Goal: Task Accomplishment & Management: Manage account settings

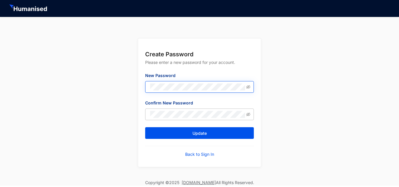
click at [180, 82] on div "New Password" at bounding box center [199, 82] width 109 height 20
click at [246, 87] on icon "eye-invisible" at bounding box center [248, 87] width 4 height 4
click at [134, 88] on div "Create Password Please enter a new password for your account. New Password Conf…" at bounding box center [199, 98] width 399 height 163
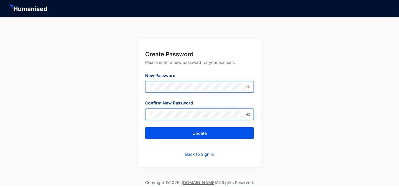
click at [247, 114] on icon "eye-invisible" at bounding box center [248, 115] width 4 height 4
click at [274, 120] on div "Create Password Please enter a new password for your account. New Password Conf…" at bounding box center [199, 98] width 399 height 163
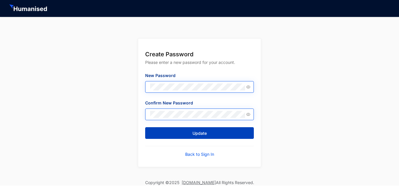
click at [220, 133] on button "Update" at bounding box center [199, 133] width 109 height 12
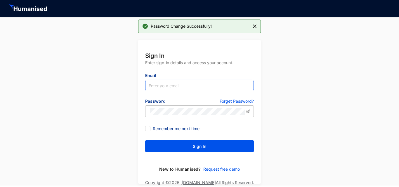
click at [175, 89] on input "text" at bounding box center [199, 86] width 109 height 12
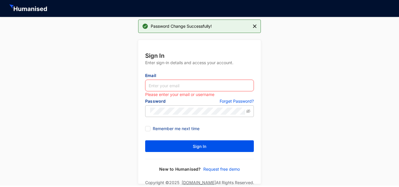
paste input "[EMAIL_ADDRESS][DOMAIN_NAME]"
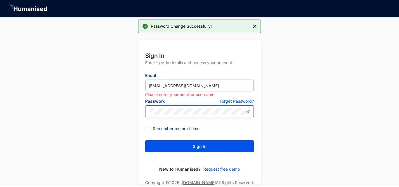
type input "[EMAIL_ADDRESS][DOMAIN_NAME]"
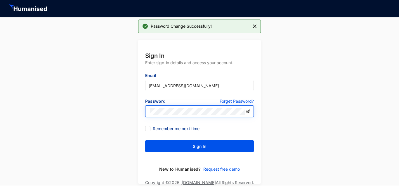
click at [249, 111] on icon "eye-invisible" at bounding box center [248, 111] width 4 height 4
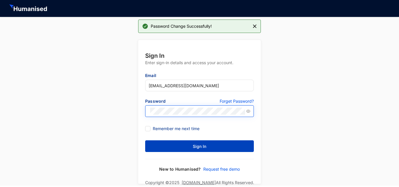
click at [207, 145] on button "Sign In" at bounding box center [199, 147] width 109 height 12
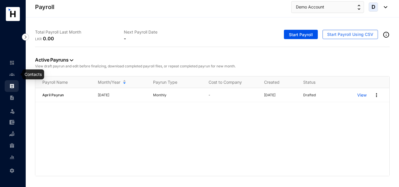
click at [15, 75] on link at bounding box center [16, 75] width 15 height 6
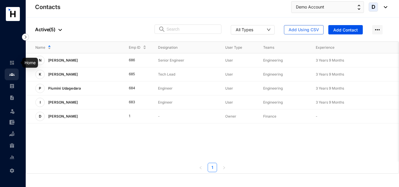
click at [11, 62] on img at bounding box center [11, 62] width 5 height 5
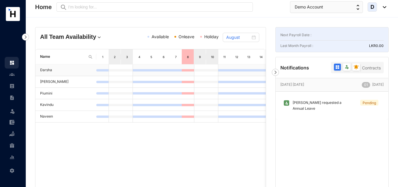
click at [49, 70] on td "Darsha" at bounding box center [65, 71] width 61 height 12
click at [318, 101] on p "[PERSON_NAME] Mali requested a Annual Leave" at bounding box center [318, 106] width 58 height 12
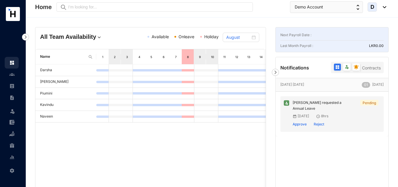
click at [214, 135] on div "[PERSON_NAME] [PERSON_NAME] Piumini [PERSON_NAME]" at bounding box center [150, 160] width 230 height 190
click at [273, 73] on img at bounding box center [275, 72] width 7 height 7
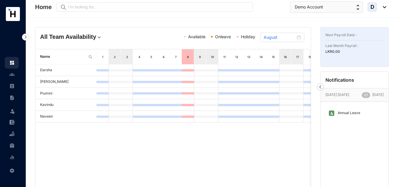
click at [320, 87] on img at bounding box center [320, 87] width 7 height 7
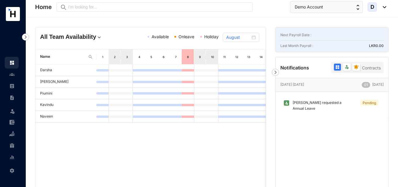
click at [274, 73] on img at bounding box center [275, 72] width 7 height 7
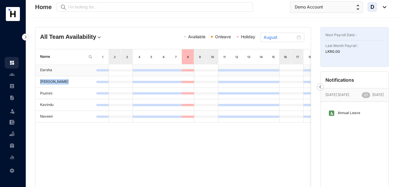
drag, startPoint x: 239, startPoint y: 75, endPoint x: 206, endPoint y: 77, distance: 32.8
click at [206, 77] on tbody "[PERSON_NAME] [PERSON_NAME] Piumini [PERSON_NAME]" at bounding box center [254, 94] width 438 height 58
click at [200, 63] on div "9" at bounding box center [200, 56] width 12 height 15
click at [338, 113] on p "Annual Leave" at bounding box center [346, 113] width 25 height 6
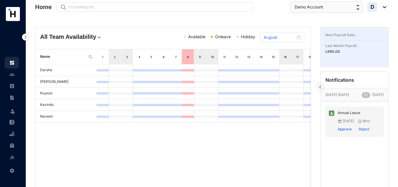
click at [319, 88] on img at bounding box center [320, 87] width 7 height 7
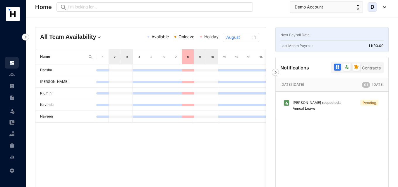
click at [386, 7] on img at bounding box center [382, 7] width 6 height 2
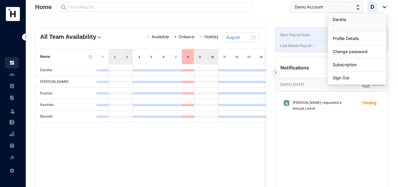
click at [151, 30] on div "All Team Availability Available Onleave Holiday August" at bounding box center [150, 38] width 230 height 22
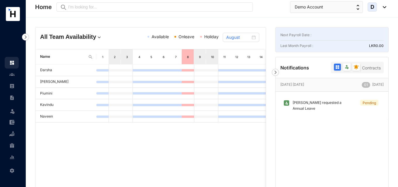
click at [13, 74] on img at bounding box center [11, 74] width 5 height 5
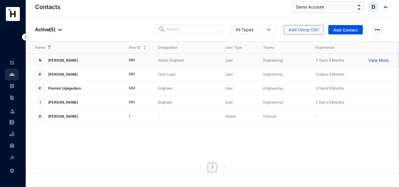
click at [58, 61] on p "[PERSON_NAME]" at bounding box center [63, 60] width 36 height 9
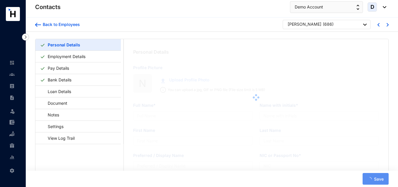
type input "[PERSON_NAME]"
type input "Naveen CSV"
type input "[PERSON_NAME]"
type input "Naveen"
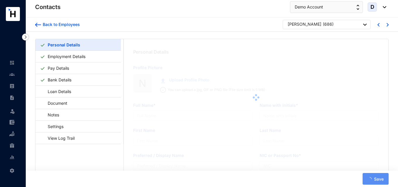
type input "962440016V"
type input "7214526770"
type input "[STREET_ADDRESS][PERSON_NAME]"
type input "[DATE]"
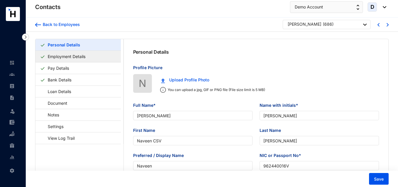
click at [88, 55] on link "Employment Details" at bounding box center [66, 57] width 42 height 12
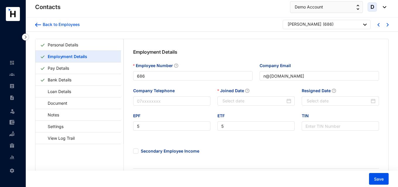
type input "[DATE]"
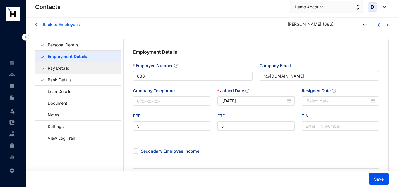
click at [71, 68] on link "Pay Details" at bounding box center [58, 68] width 26 height 12
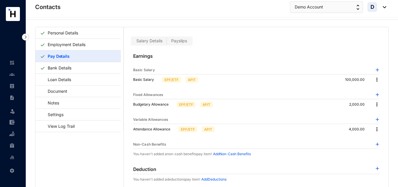
scroll to position [14, 0]
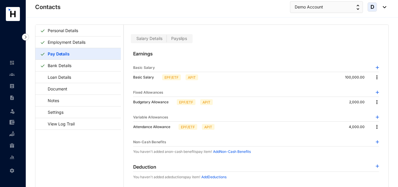
click at [376, 77] on img at bounding box center [377, 78] width 6 height 6
click at [380, 85] on span "Edit" at bounding box center [379, 87] width 7 height 6
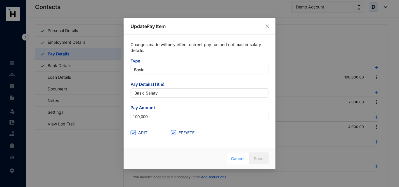
click at [232, 160] on span "Cancel" at bounding box center [237, 159] width 13 height 6
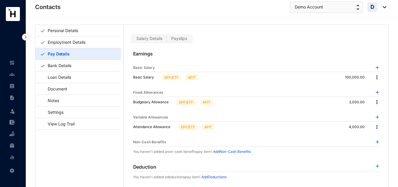
click at [374, 99] on img at bounding box center [377, 102] width 6 height 6
click at [380, 109] on span "Edit" at bounding box center [382, 112] width 12 height 6
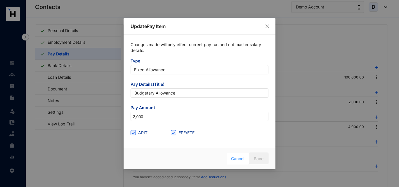
click at [243, 160] on span "Cancel" at bounding box center [237, 159] width 13 height 6
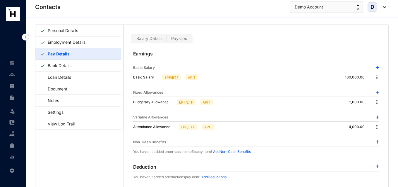
click at [374, 129] on img at bounding box center [377, 127] width 6 height 6
click at [379, 137] on span "Edit" at bounding box center [382, 137] width 12 height 6
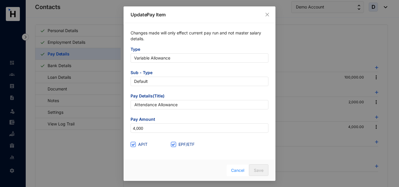
click at [238, 171] on span "Cancel" at bounding box center [237, 170] width 13 height 6
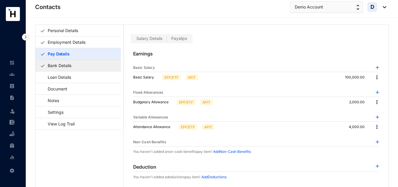
click at [72, 63] on link "Bank Details" at bounding box center [59, 66] width 28 height 12
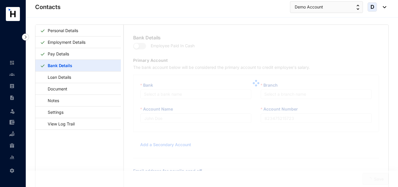
type input "[PERSON_NAME]"
type input "56783456"
type input "n@[DOMAIN_NAME]"
